Goal: Task Accomplishment & Management: Manage account settings

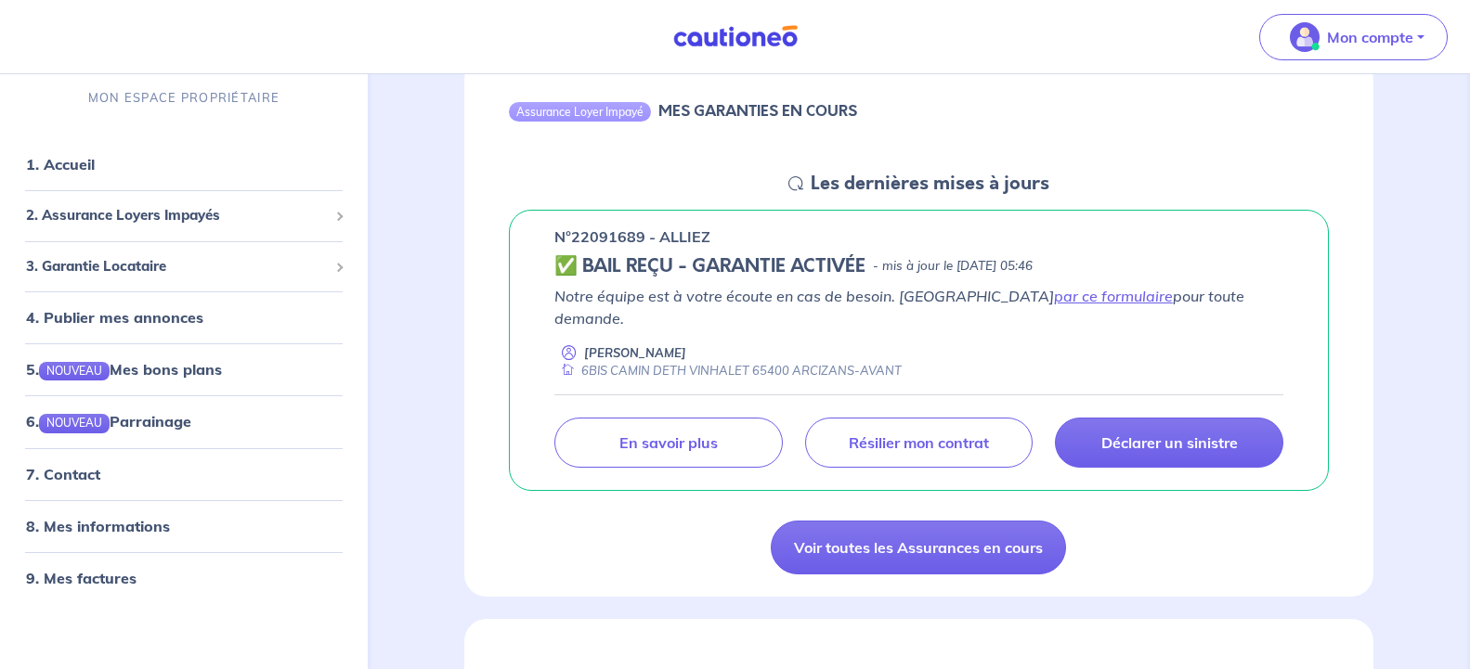
scroll to position [275, 0]
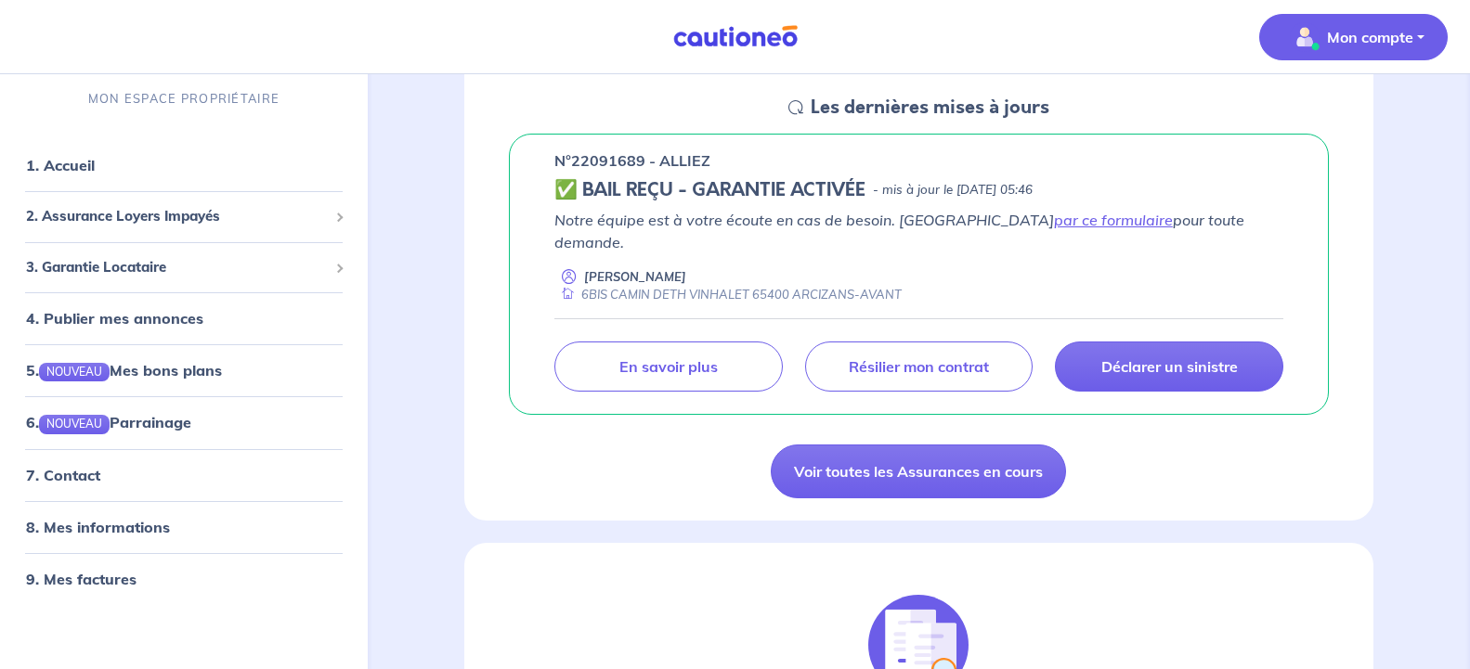
click at [1394, 45] on p "Mon compte" at bounding box center [1370, 37] width 86 height 22
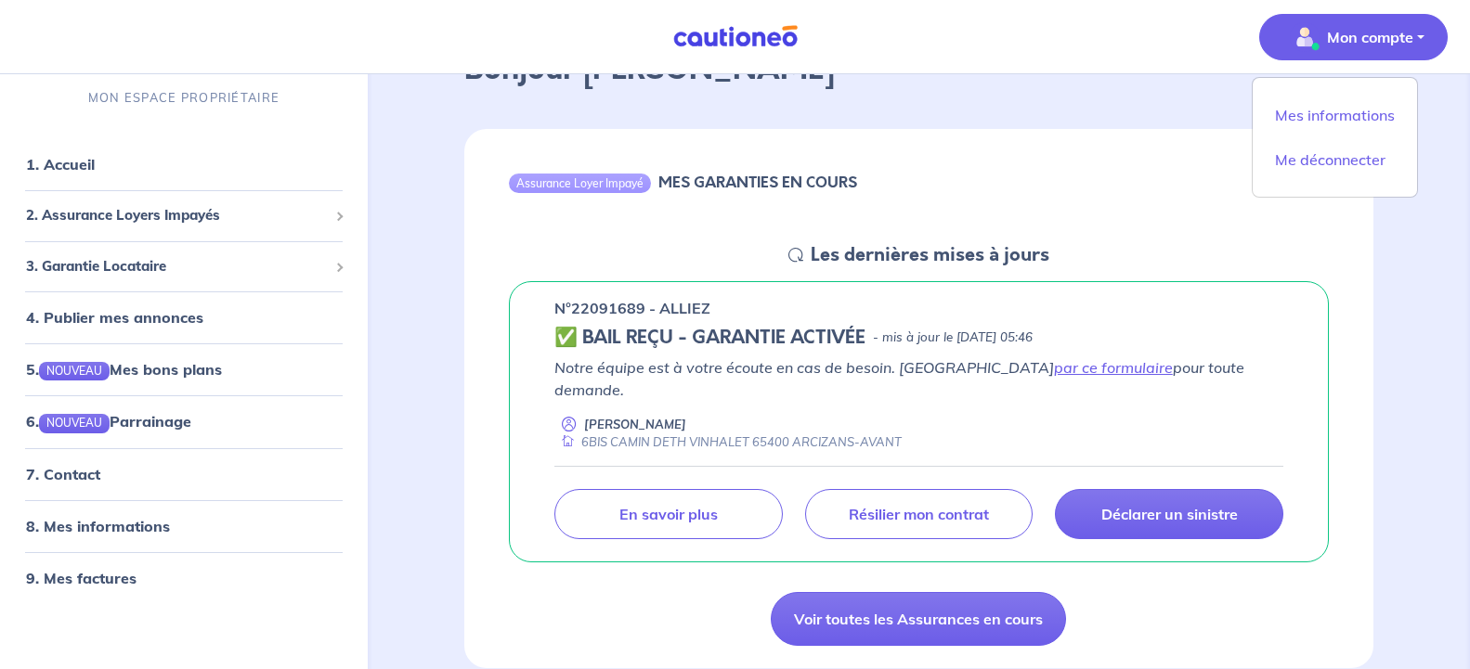
scroll to position [36, 0]
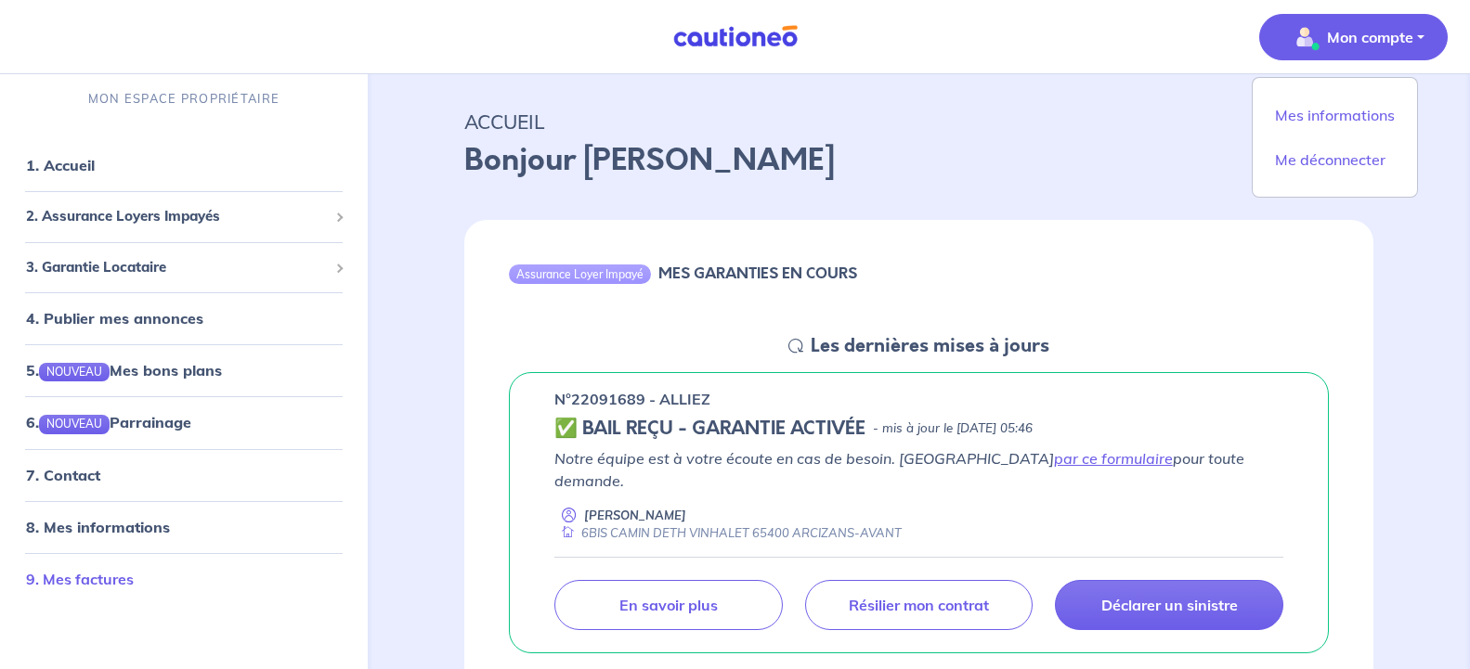
click at [93, 575] on link "9. Mes factures" at bounding box center [80, 578] width 108 height 19
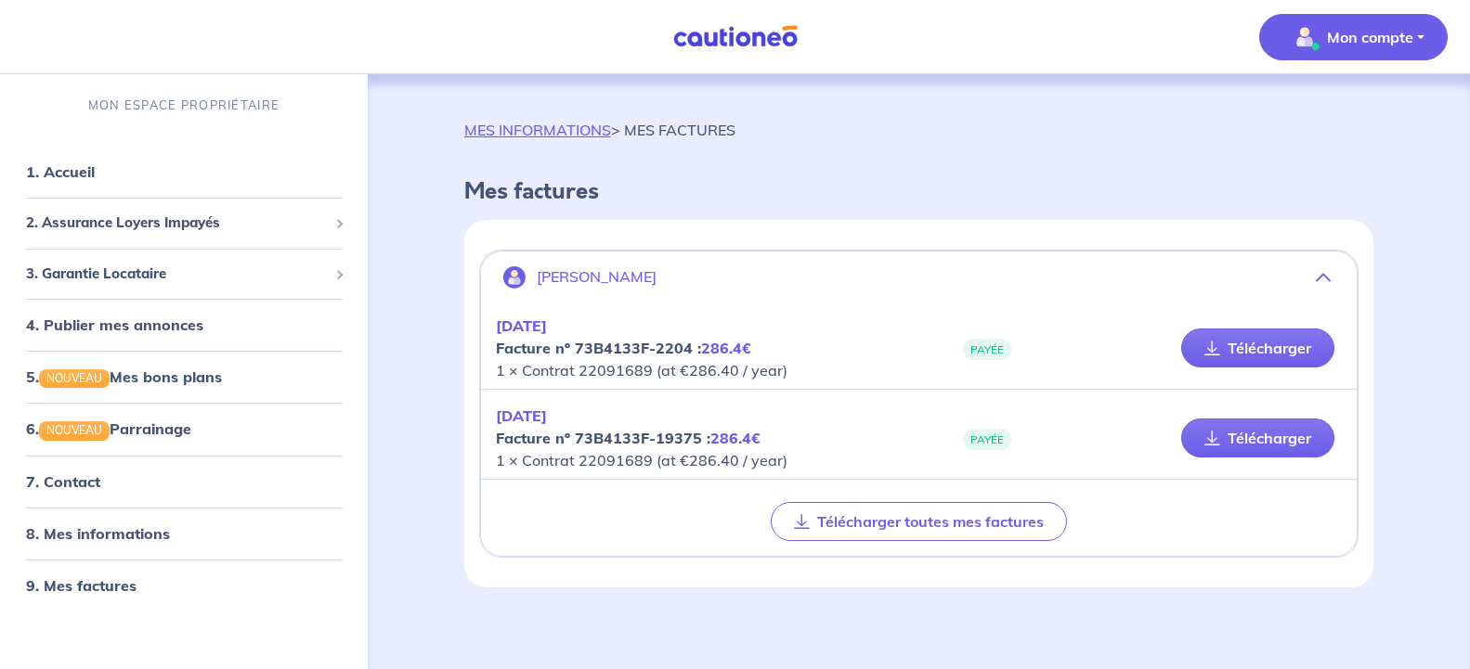
scroll to position [7, 0]
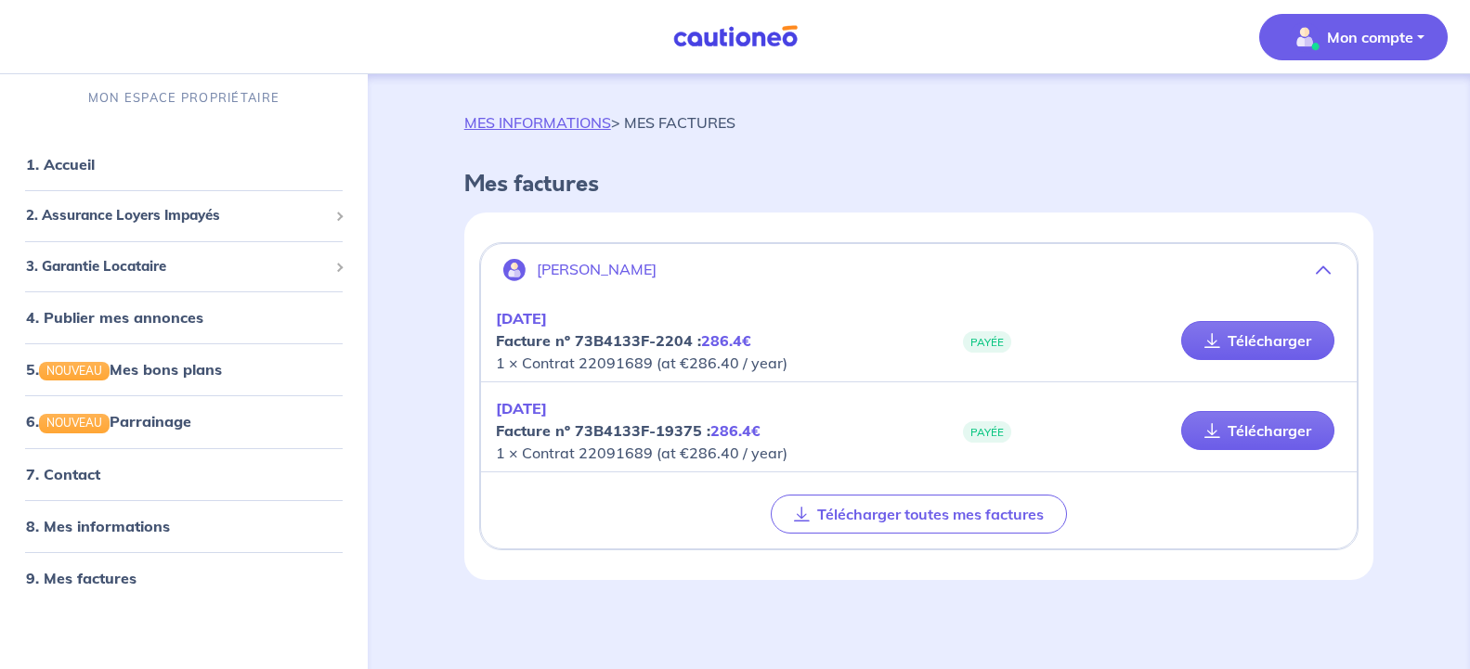
click at [1363, 29] on p "Mon compte" at bounding box center [1370, 37] width 86 height 22
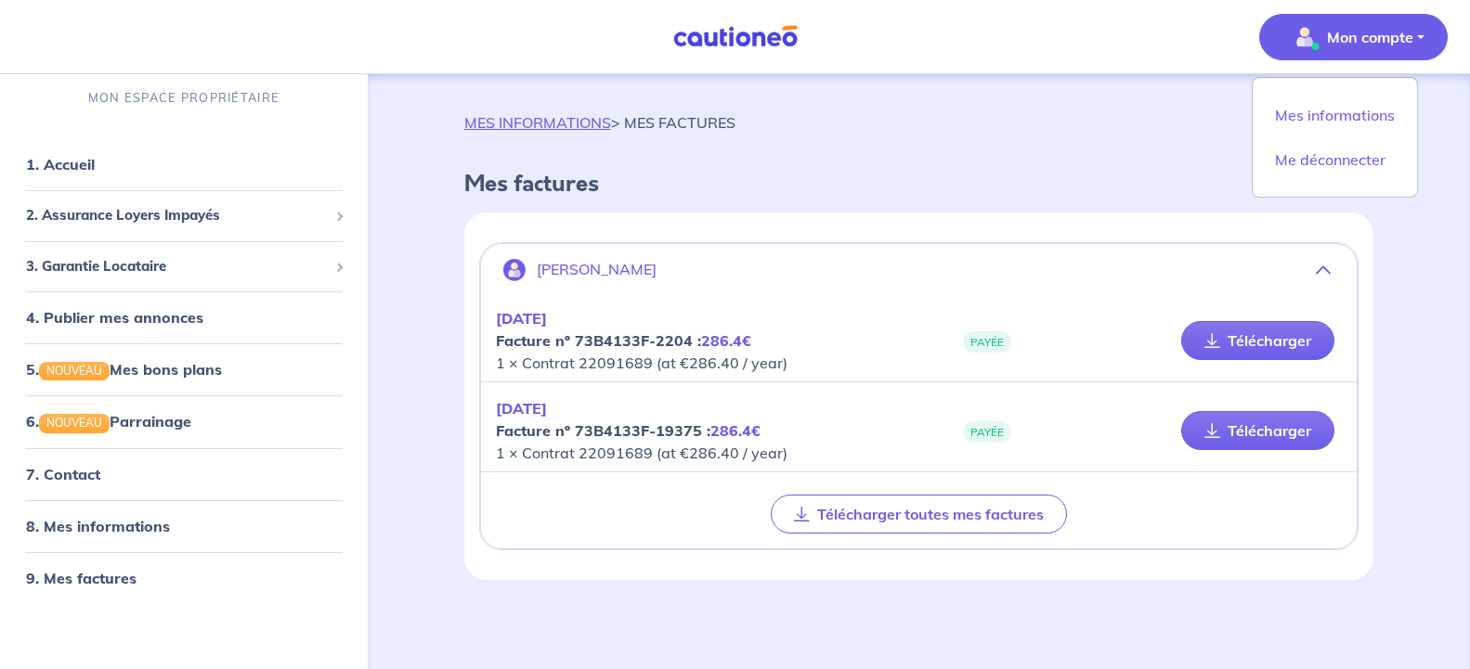
click at [1063, 119] on div "MES INFORMATIONS > MES FACTURES" at bounding box center [918, 129] width 909 height 37
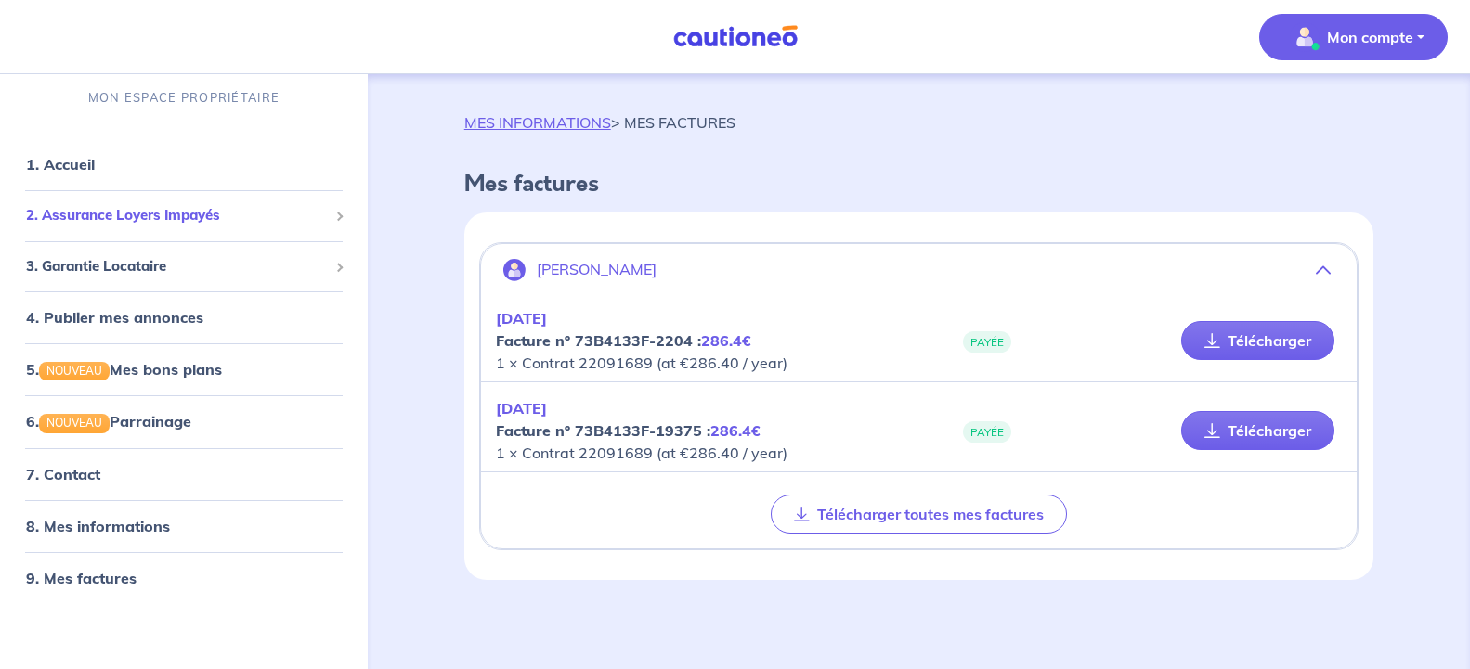
click at [97, 210] on span "2. Assurance Loyers Impayés" at bounding box center [177, 215] width 302 height 21
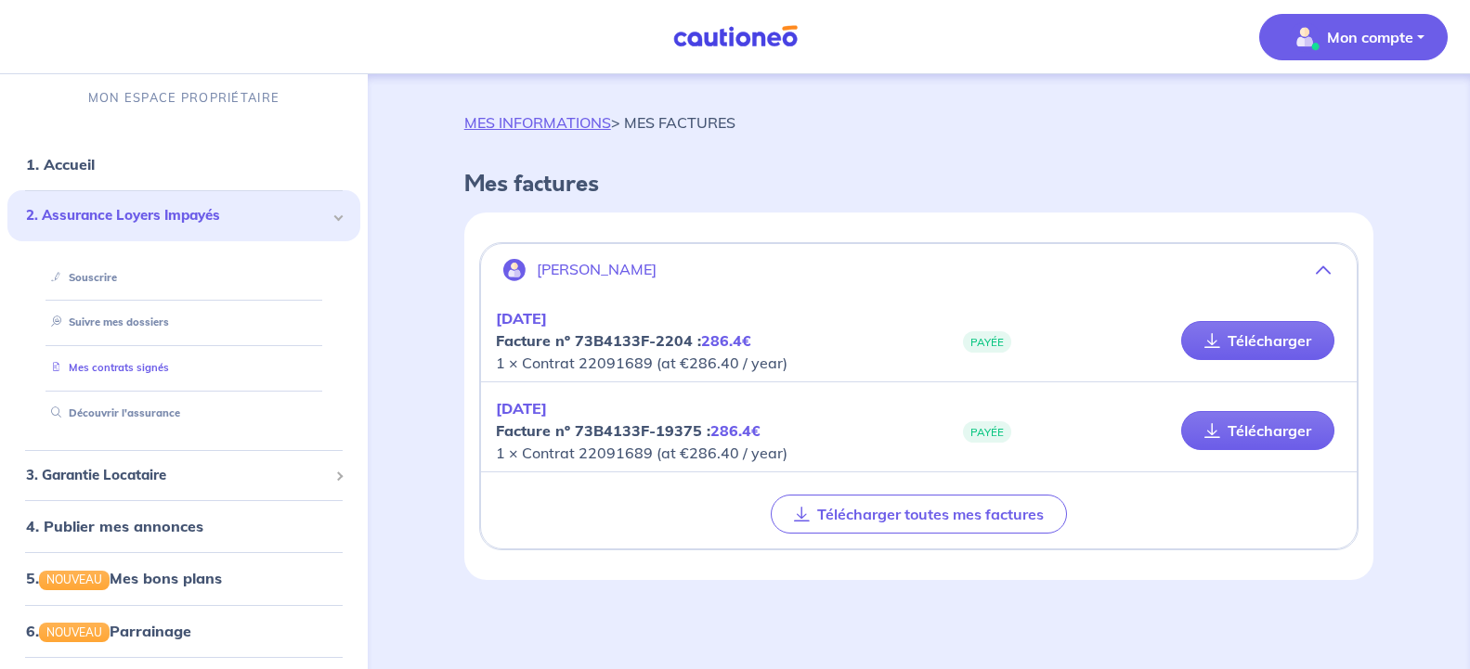
click at [127, 362] on link "Mes contrats signés" at bounding box center [106, 367] width 125 height 13
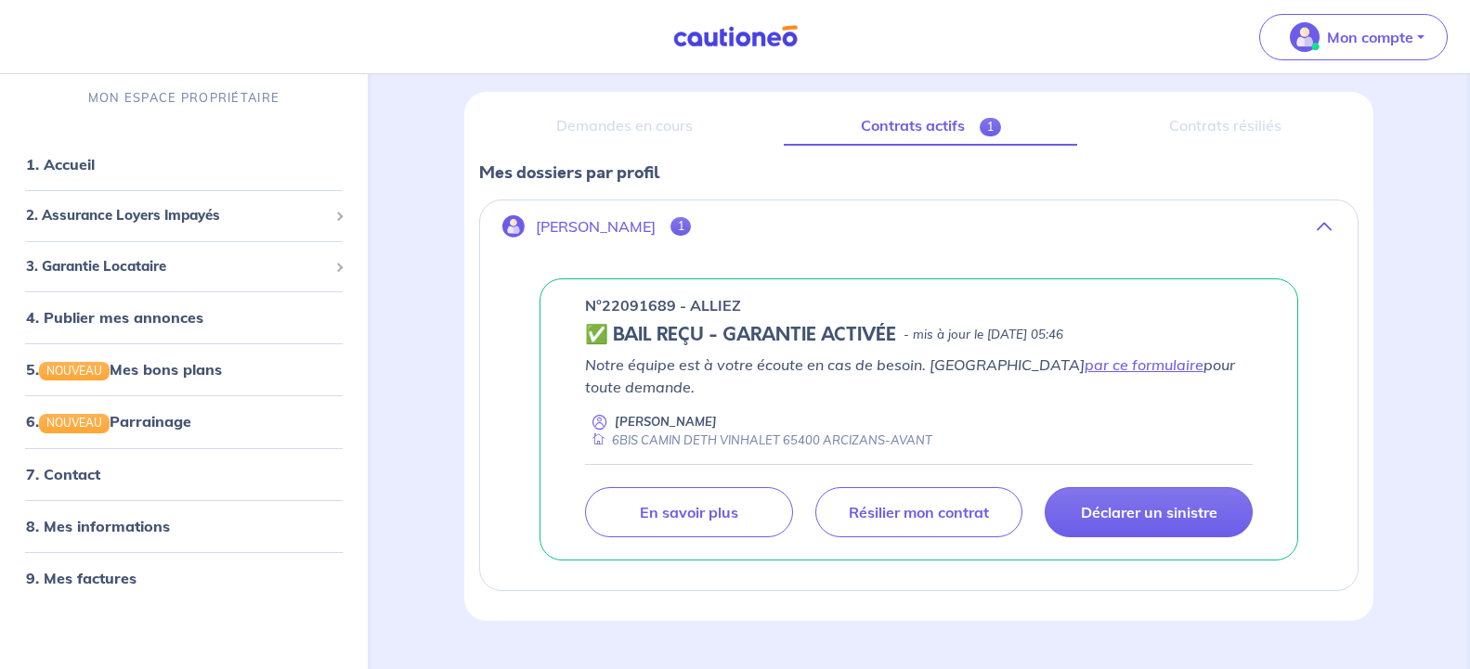
scroll to position [227, 0]
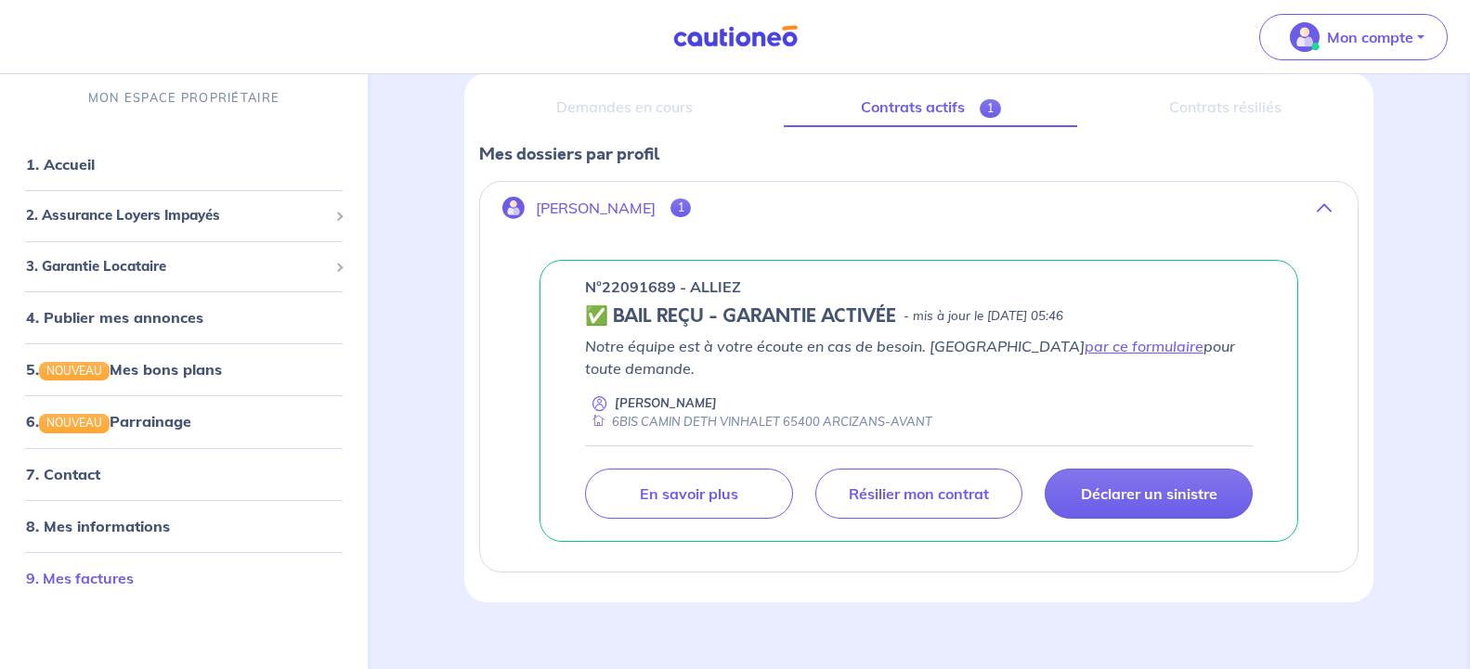
click at [64, 570] on link "9. Mes factures" at bounding box center [80, 578] width 108 height 19
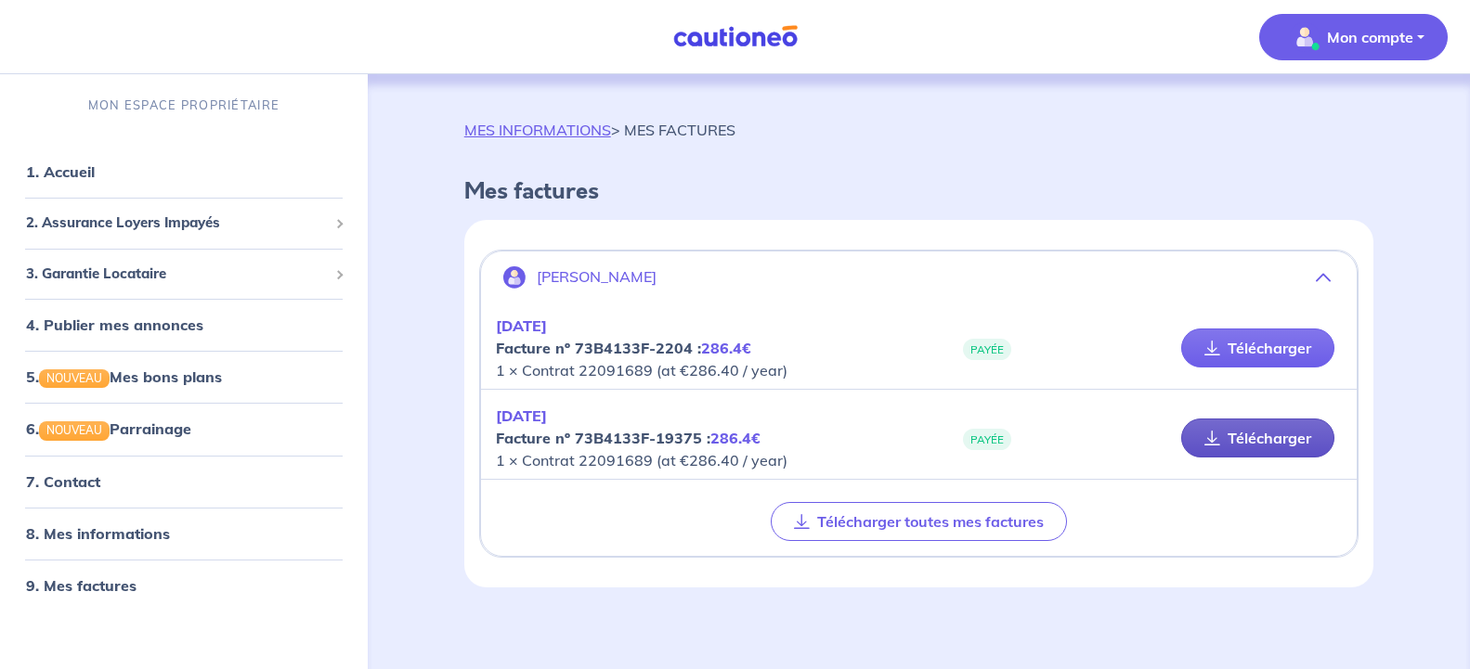
click at [1258, 440] on link "Télécharger" at bounding box center [1257, 438] width 153 height 39
click at [1386, 47] on p "Mon compte" at bounding box center [1370, 37] width 86 height 22
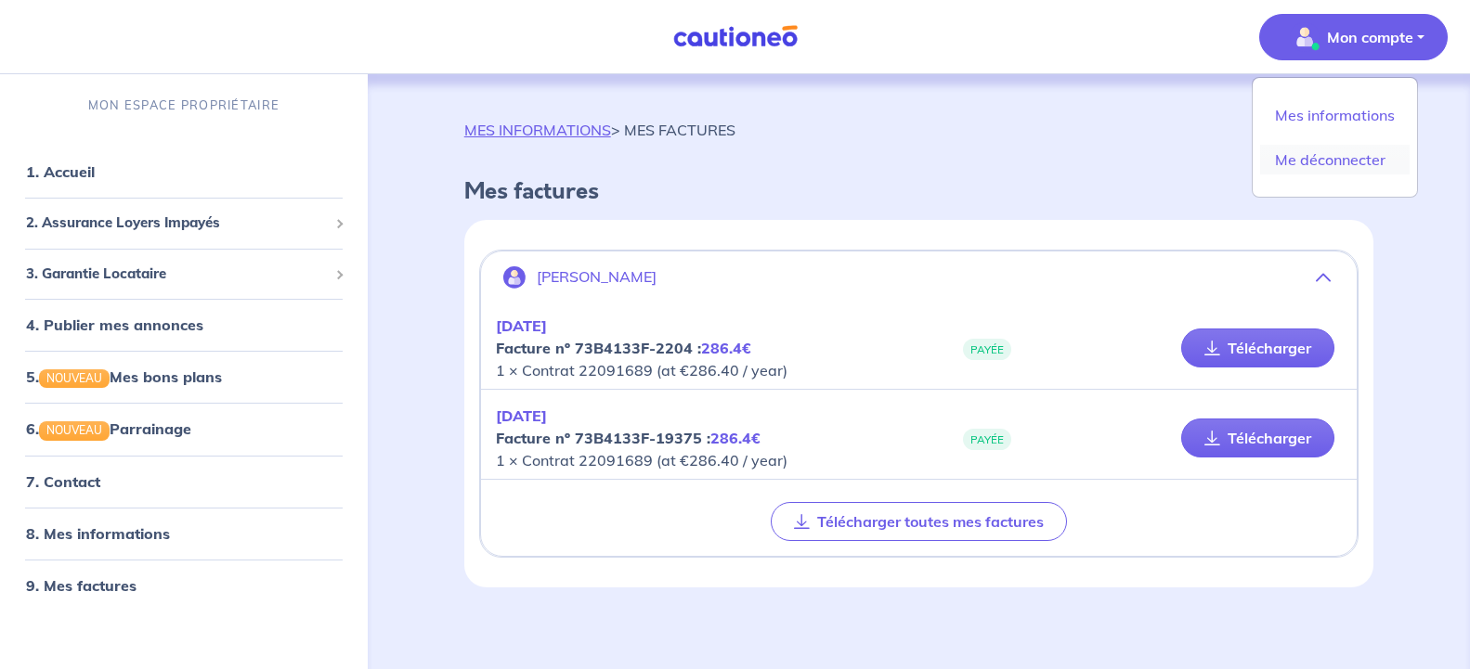
click at [1310, 157] on link "Me déconnecter" at bounding box center [1334, 160] width 149 height 30
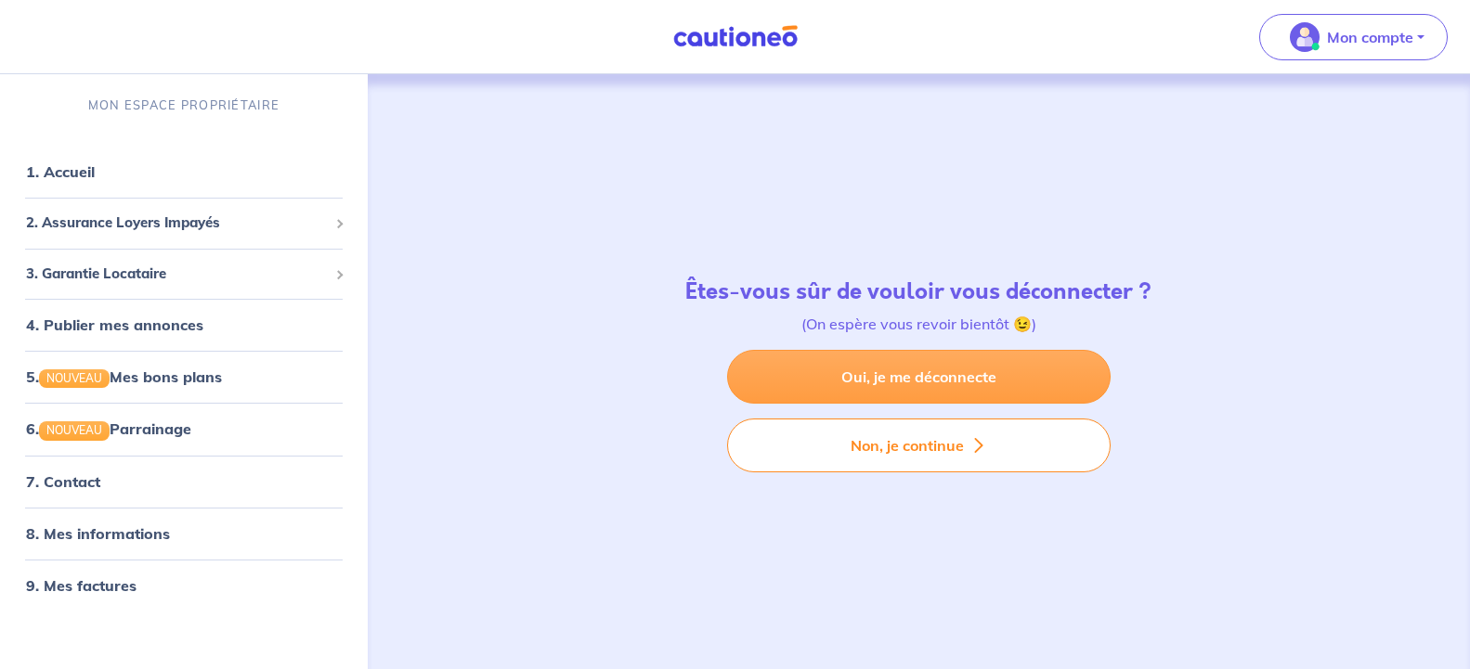
click at [931, 382] on link "Oui, je me déconnecte" at bounding box center [918, 377] width 383 height 54
